Goal: Transaction & Acquisition: Purchase product/service

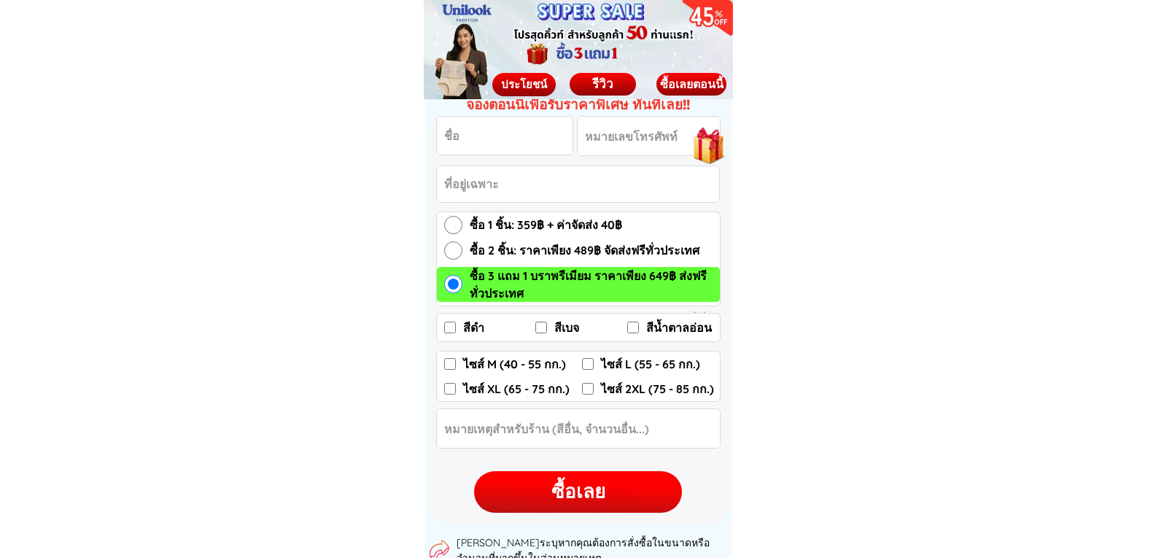
scroll to position [2115, 0]
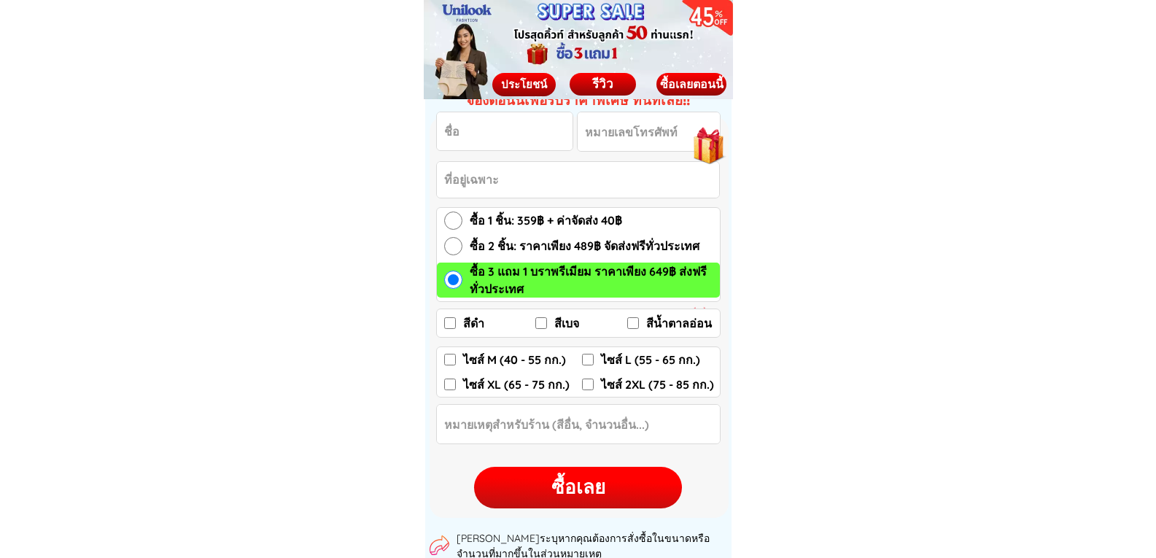
click at [448, 324] on input "สีดำ" at bounding box center [450, 323] width 12 height 12
checkbox input "true"
click at [589, 357] on input "ไซส์ L (55 - 65 กก.)" at bounding box center [588, 360] width 12 height 12
checkbox input "true"
click at [578, 490] on div "ซื้อเลย" at bounding box center [578, 487] width 208 height 28
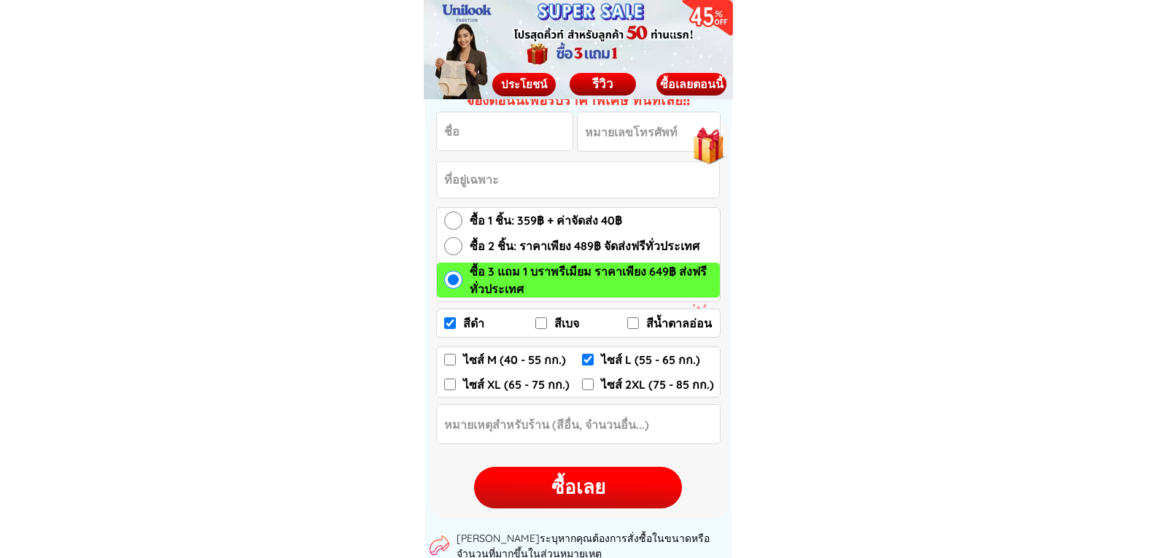
checkbox input "true"
checkbox input "false"
checkbox input "true"
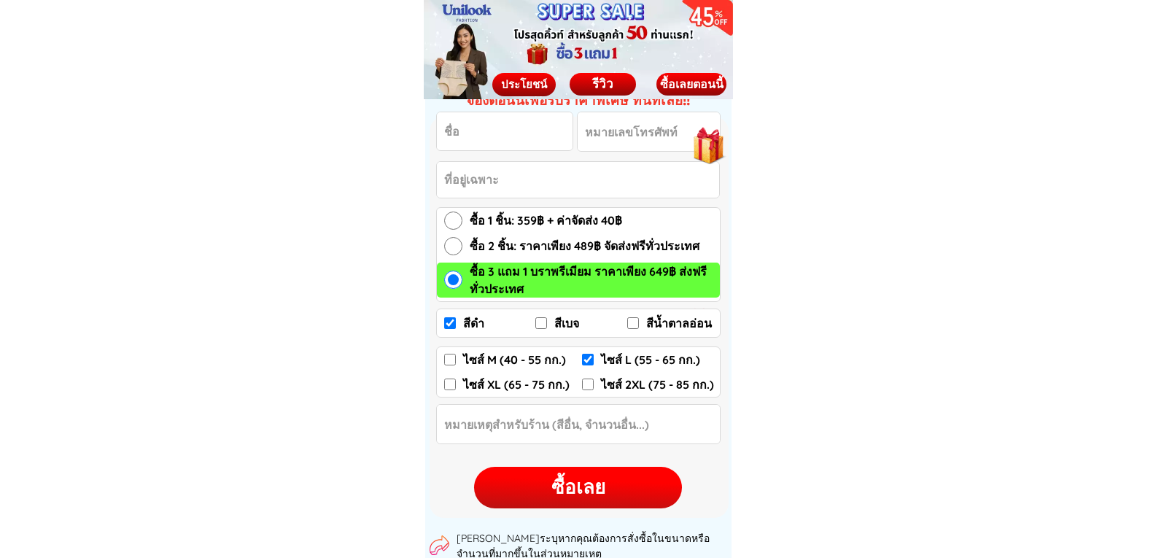
checkbox input "false"
radio input "true"
click at [453, 139] on input "Input full_name" at bounding box center [505, 131] width 136 height 38
click at [446, 322] on input "สีดำ" at bounding box center [450, 323] width 12 height 12
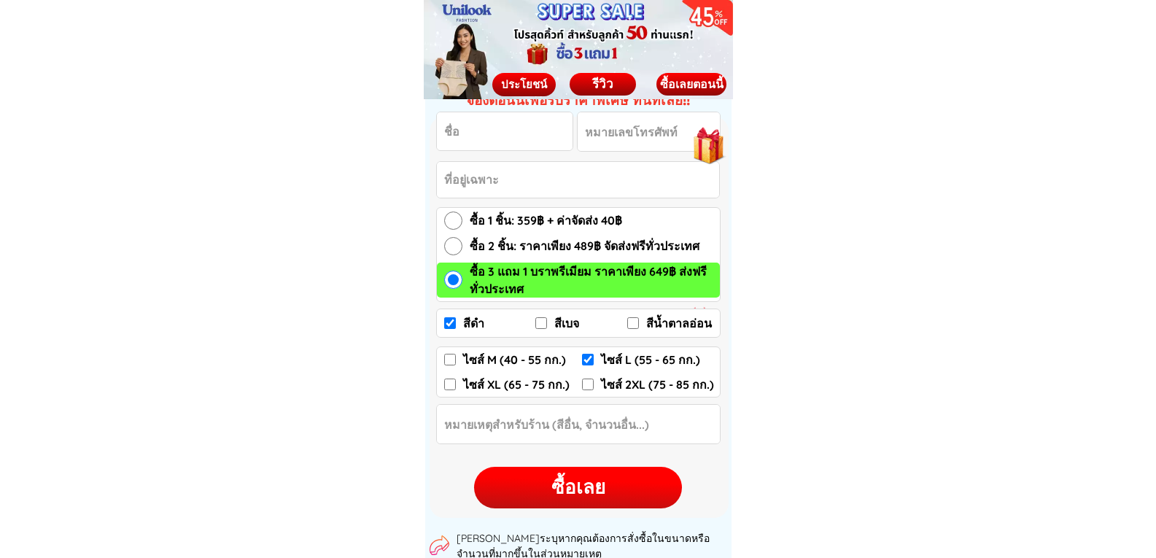
checkbox input "false"
click at [452, 276] on input "ซื้อ 3 แถม 1 บราพรีเมียม ราคาเพียง 649฿ ส่งฟรีทั่วประเทศ" at bounding box center [453, 280] width 18 height 18
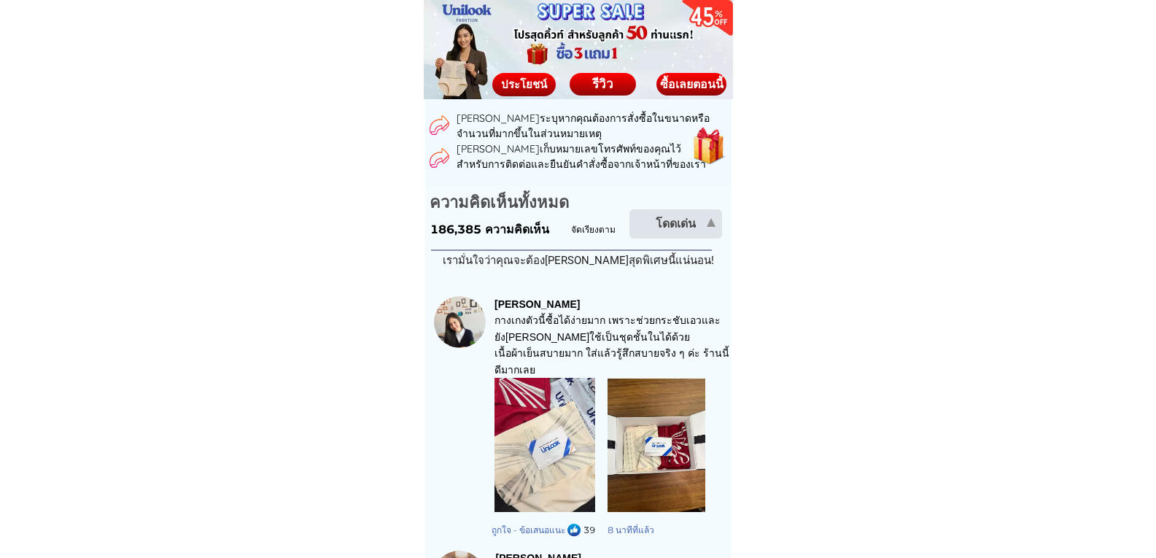
scroll to position [2699, 0]
